Goal: Navigation & Orientation: Find specific page/section

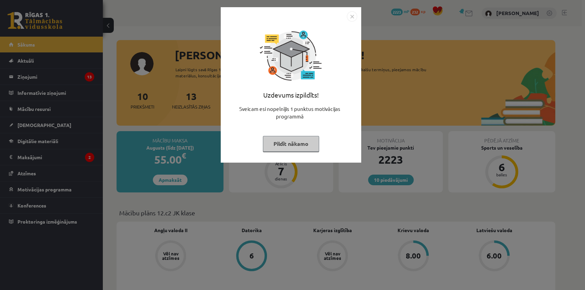
click at [354, 13] on img "Close" at bounding box center [352, 16] width 10 height 10
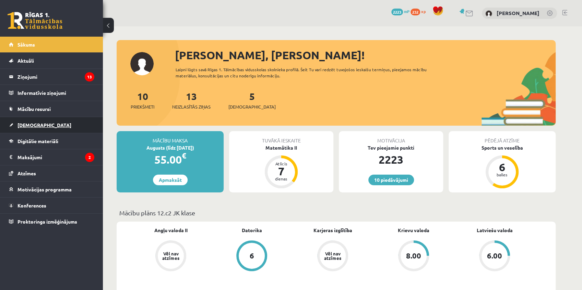
click at [32, 127] on span "[DEMOGRAPHIC_DATA]" at bounding box center [44, 125] width 54 height 6
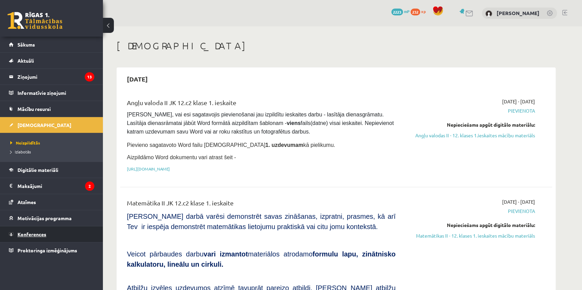
click at [35, 230] on link "Konferences" at bounding box center [51, 235] width 85 height 16
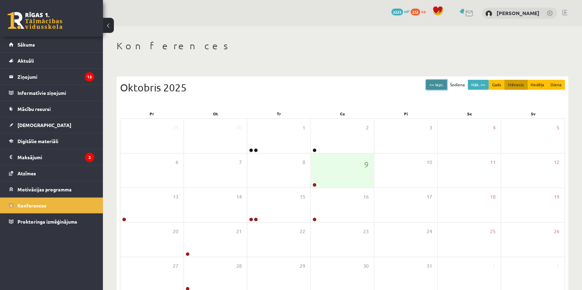
click at [435, 83] on button "<< Iepr." at bounding box center [436, 85] width 21 height 10
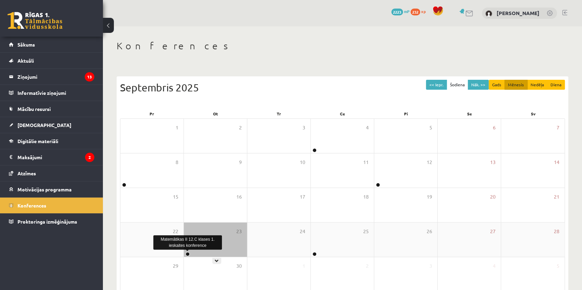
click at [189, 254] on link at bounding box center [187, 254] width 4 height 4
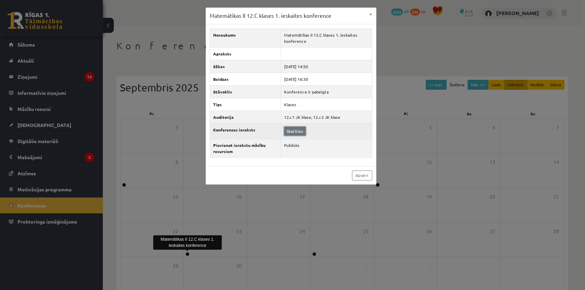
click at [300, 128] on link "Skatīties" at bounding box center [295, 131] width 22 height 9
